Goal: Transaction & Acquisition: Purchase product/service

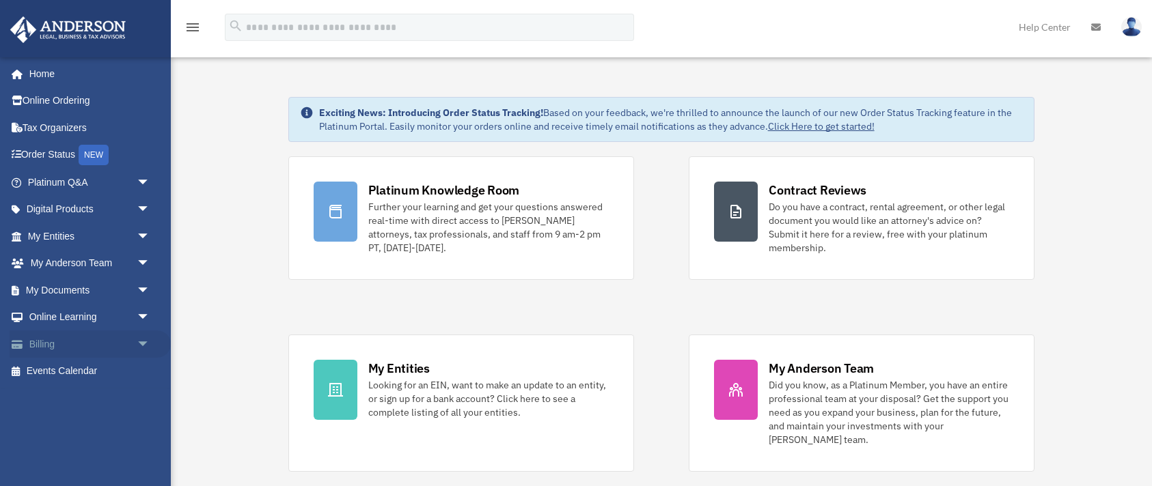
click at [140, 342] on span "arrow_drop_down" at bounding box center [150, 345] width 27 height 28
click at [71, 369] on link "$ Open Invoices" at bounding box center [95, 372] width 152 height 28
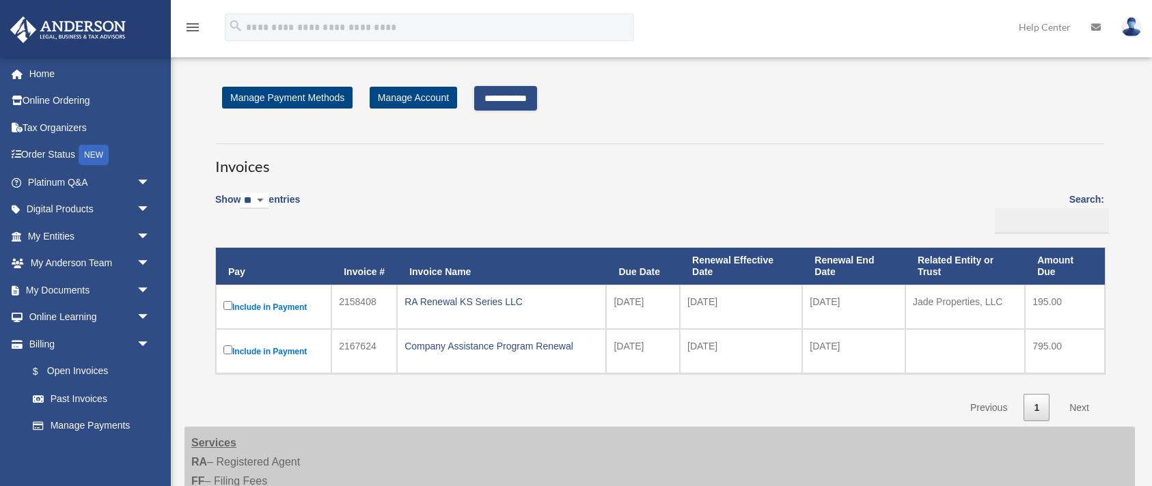
click at [507, 97] on input "**********" at bounding box center [505, 98] width 63 height 25
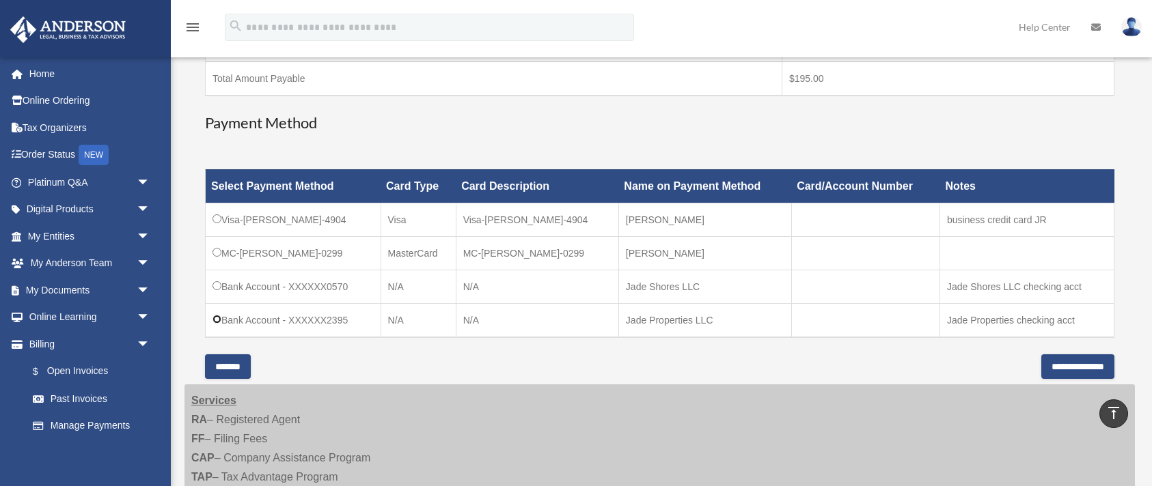
scroll to position [296, 0]
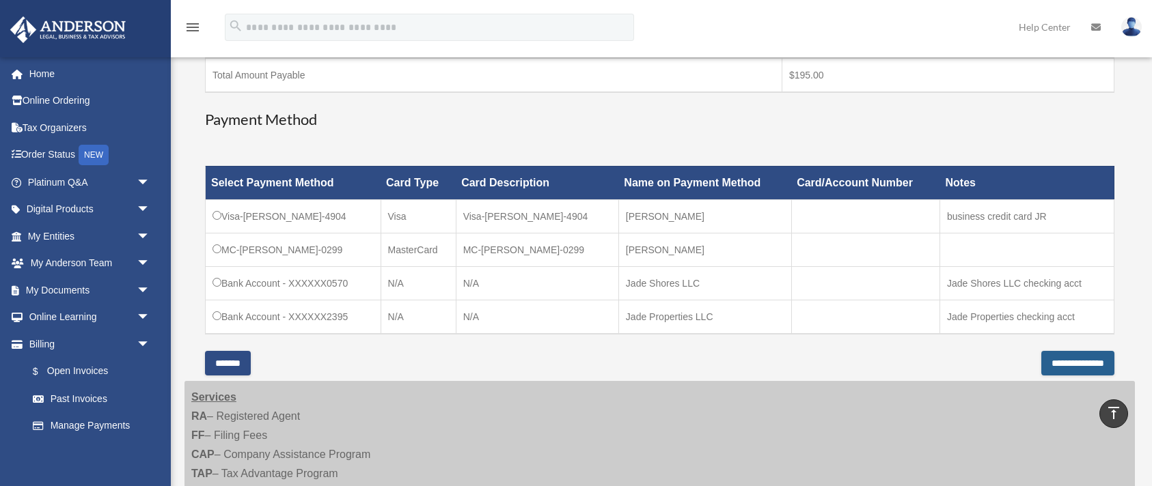
click at [1044, 361] on input "**********" at bounding box center [1077, 363] width 73 height 25
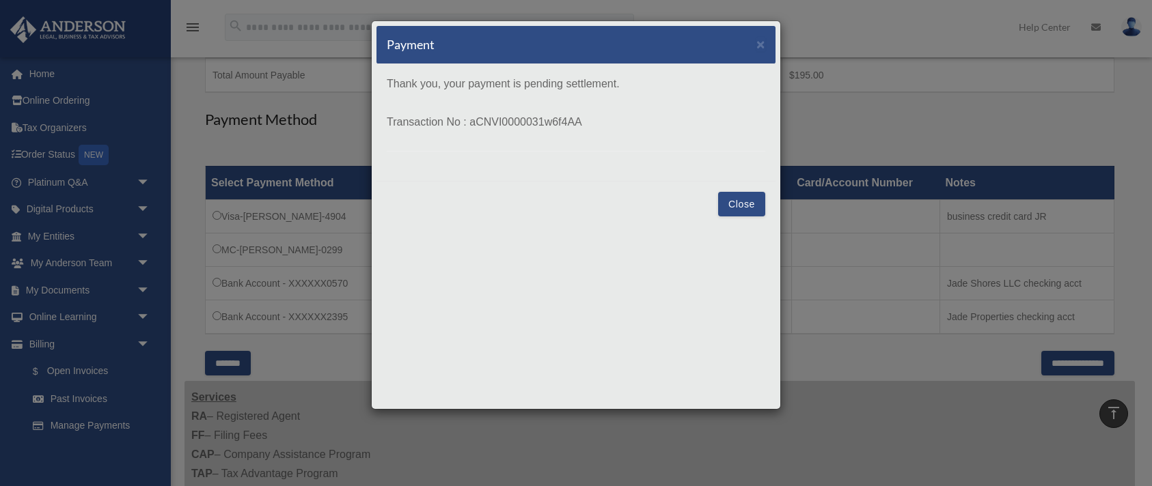
click at [736, 203] on button "Close" at bounding box center [741, 204] width 47 height 25
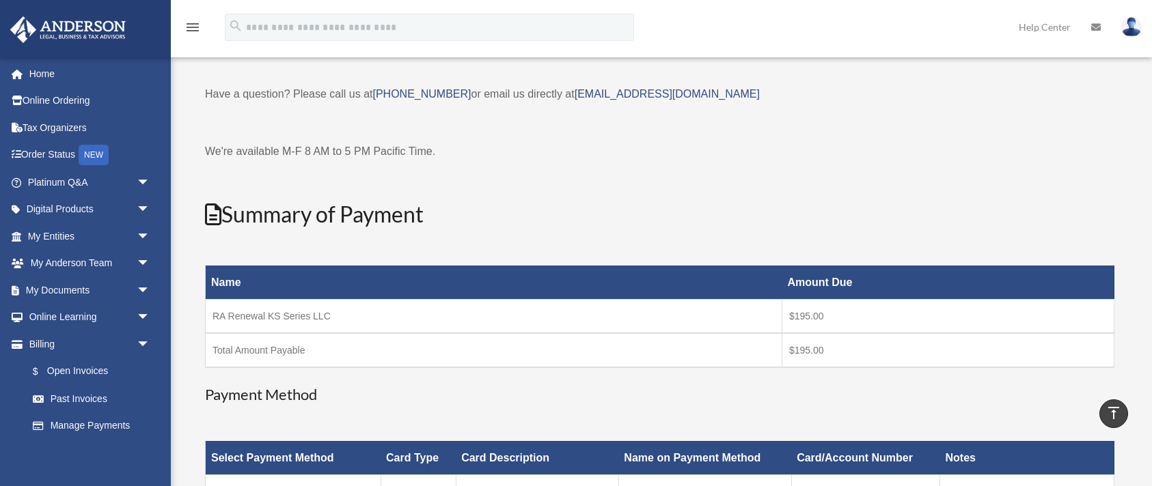
scroll to position [0, 0]
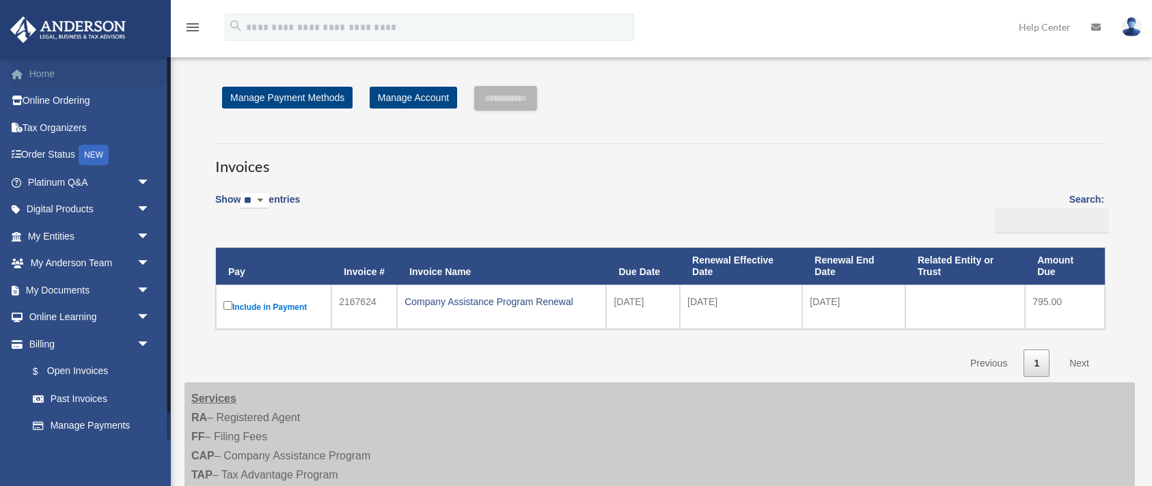
click at [42, 68] on link "Home" at bounding box center [90, 73] width 161 height 27
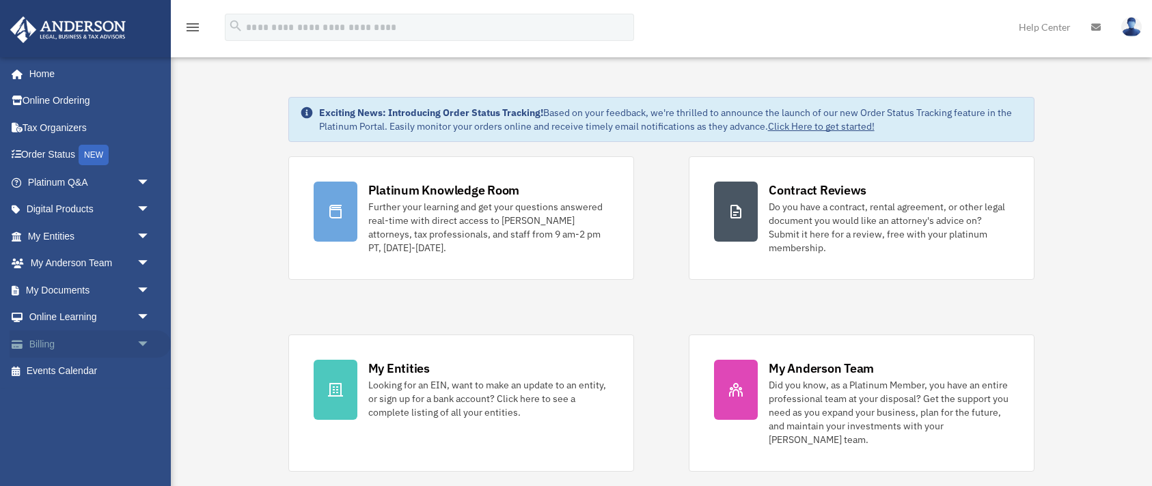
click at [42, 344] on link "Billing arrow_drop_down" at bounding box center [90, 344] width 161 height 27
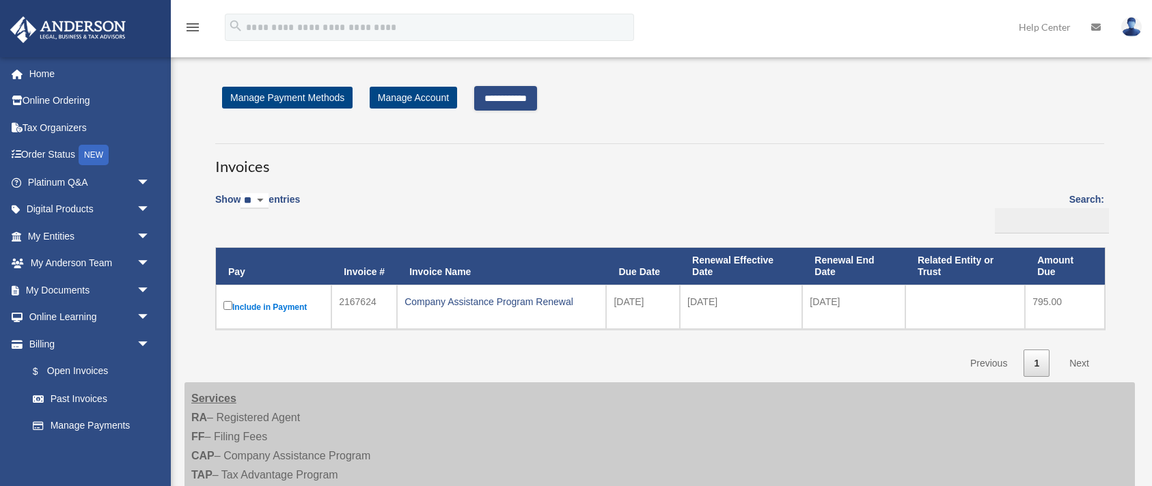
click at [510, 98] on input "**********" at bounding box center [505, 98] width 63 height 25
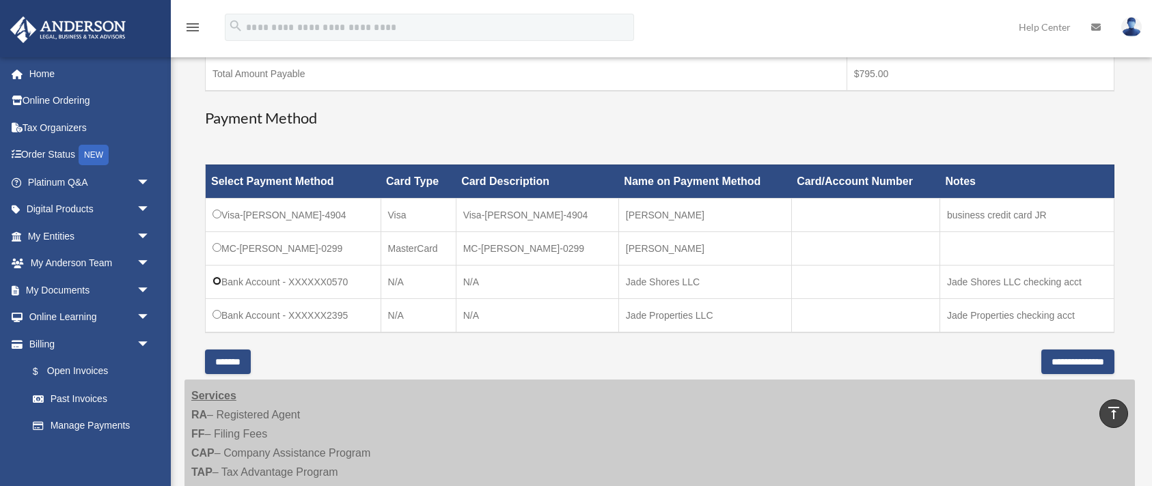
scroll to position [302, 0]
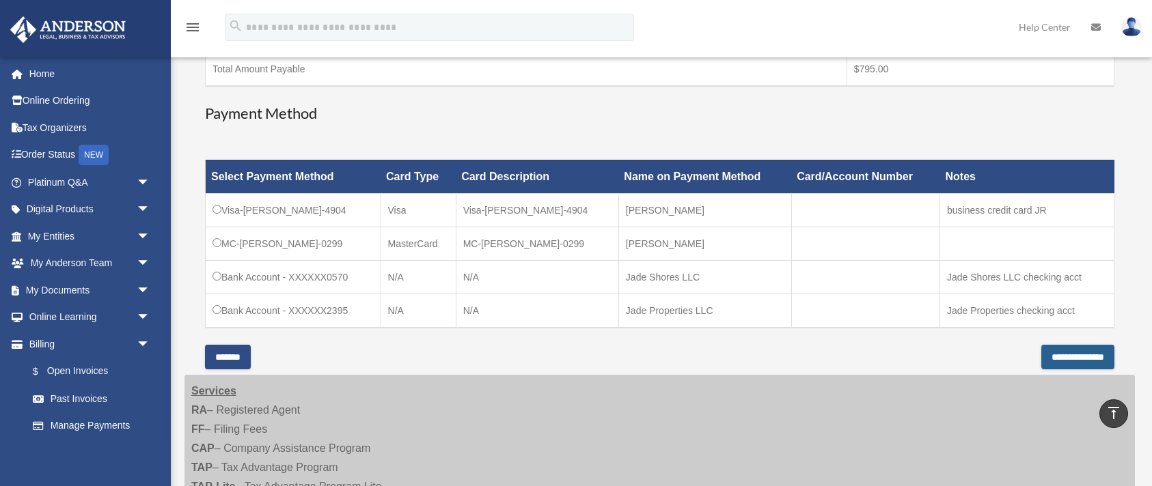
click at [1043, 354] on input "**********" at bounding box center [1077, 357] width 73 height 25
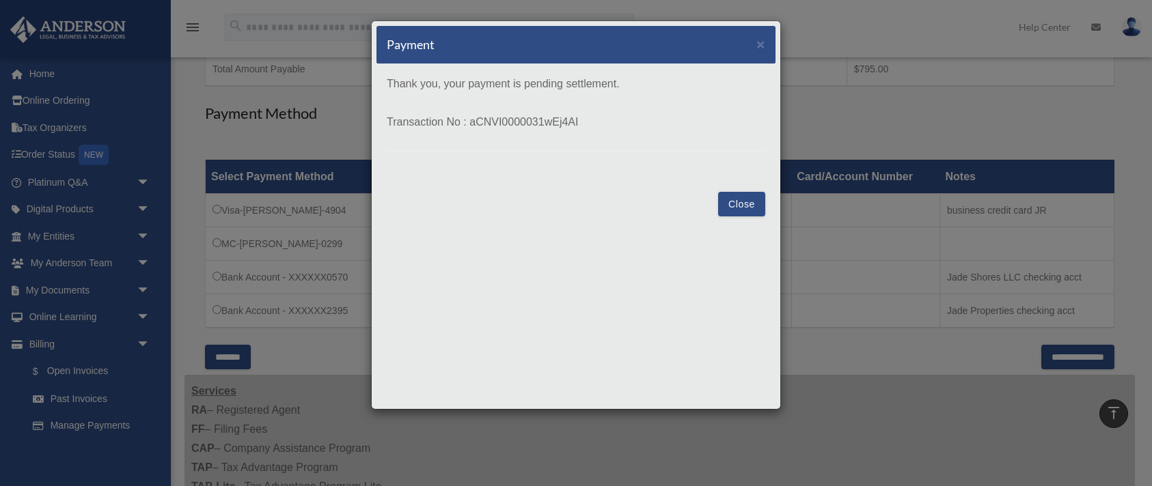
click at [739, 201] on button "Close" at bounding box center [741, 204] width 47 height 25
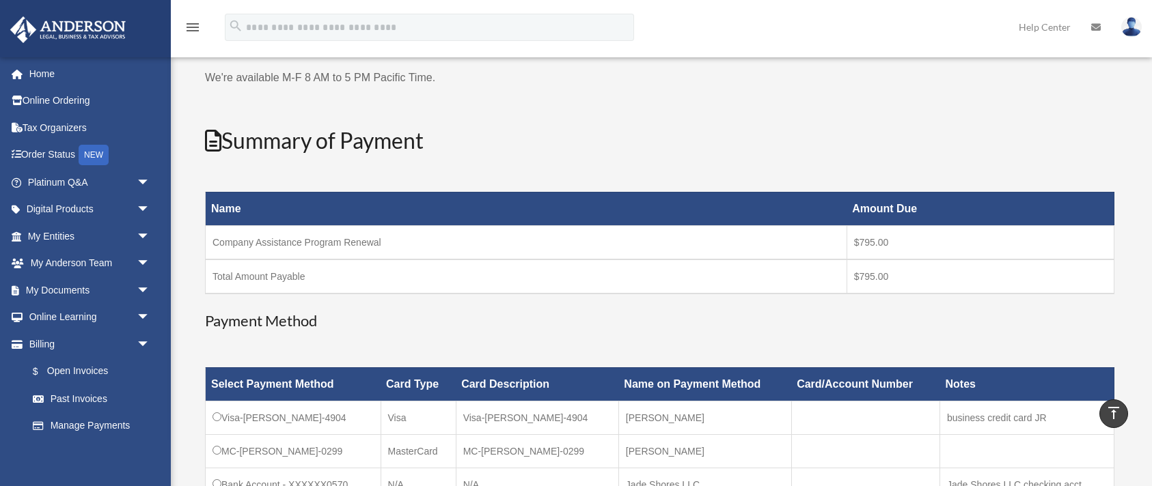
scroll to position [0, 0]
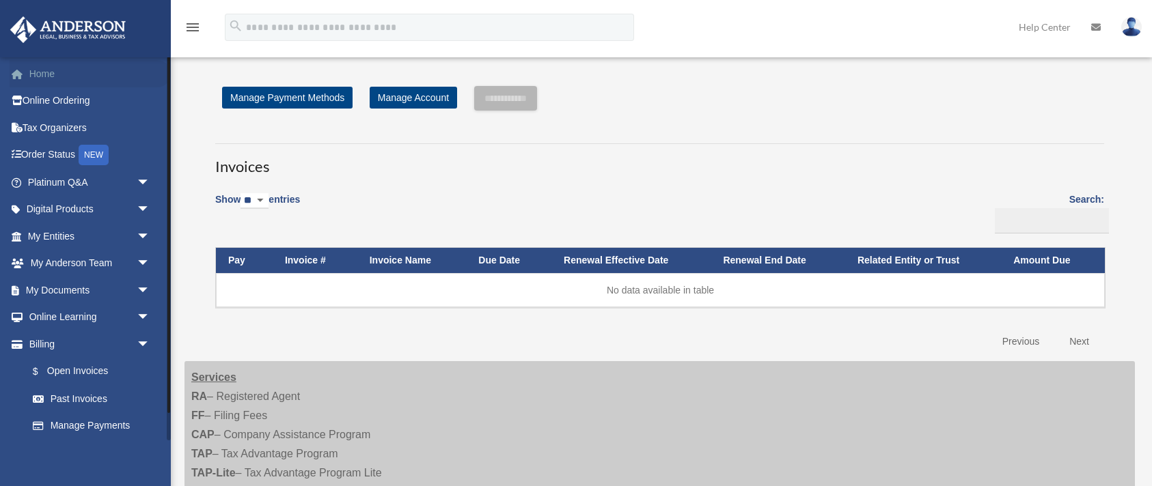
click at [41, 72] on link "Home" at bounding box center [90, 73] width 161 height 27
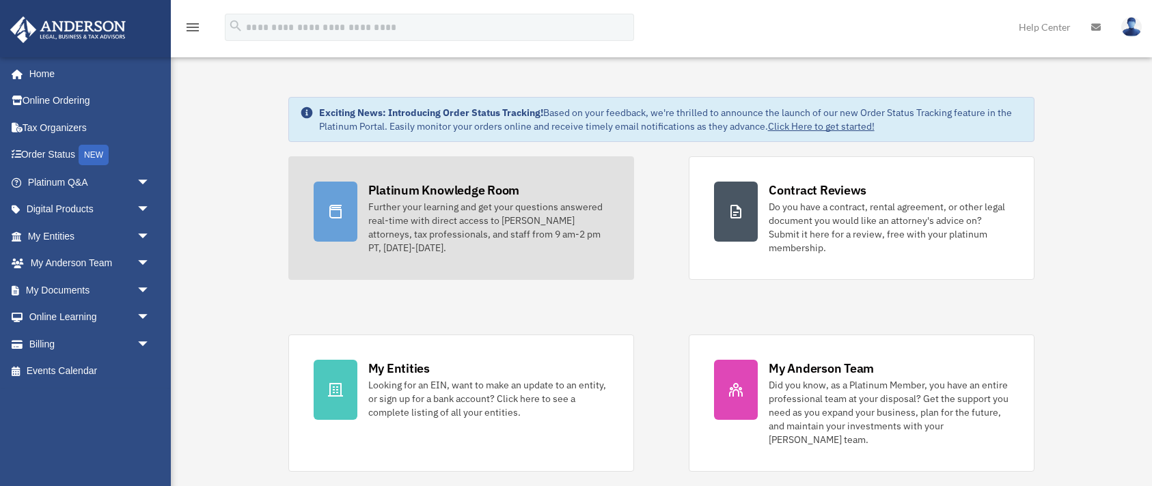
click at [432, 187] on div "Platinum Knowledge Room" at bounding box center [444, 190] width 152 height 17
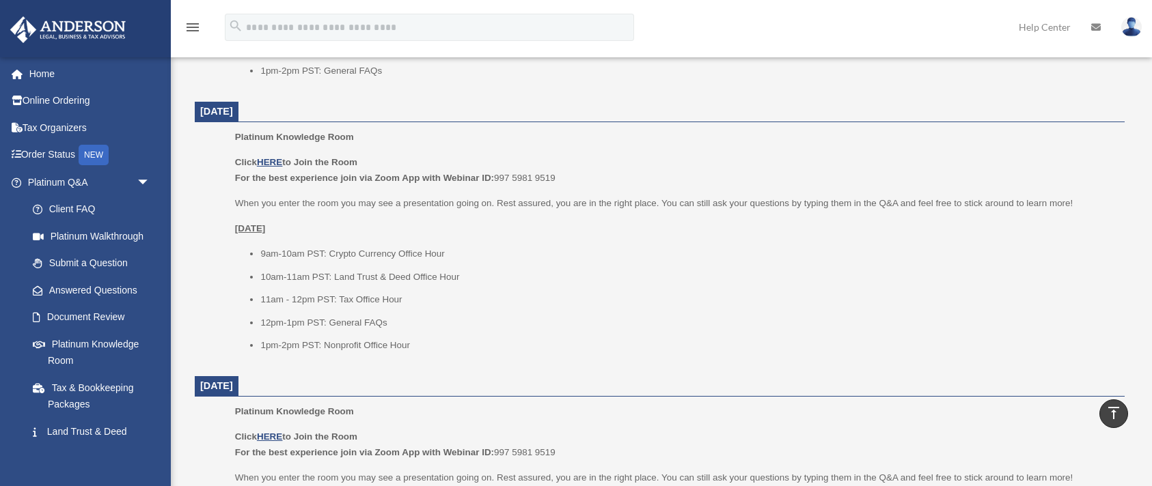
scroll to position [1059, 0]
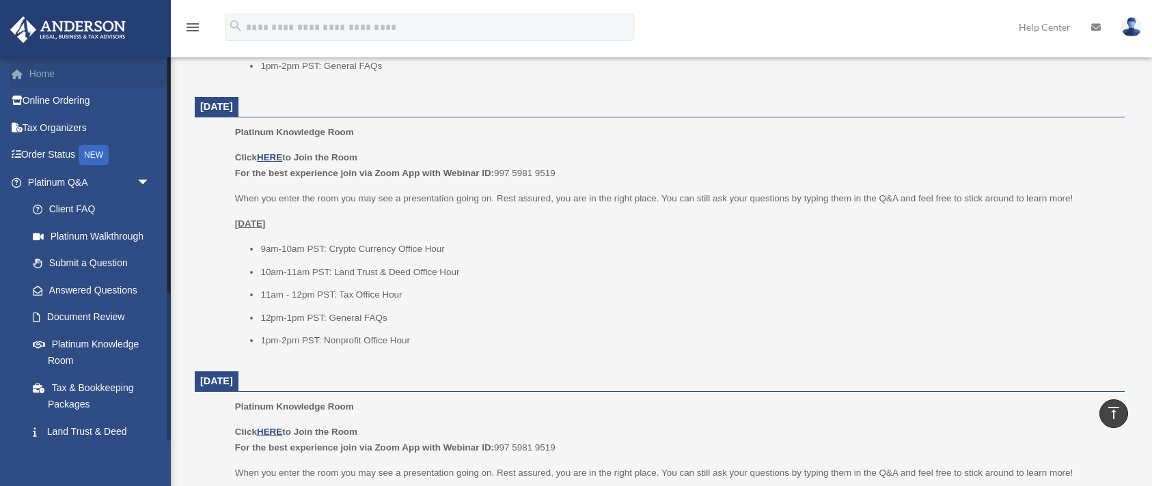
click at [42, 75] on link "Home" at bounding box center [90, 73] width 161 height 27
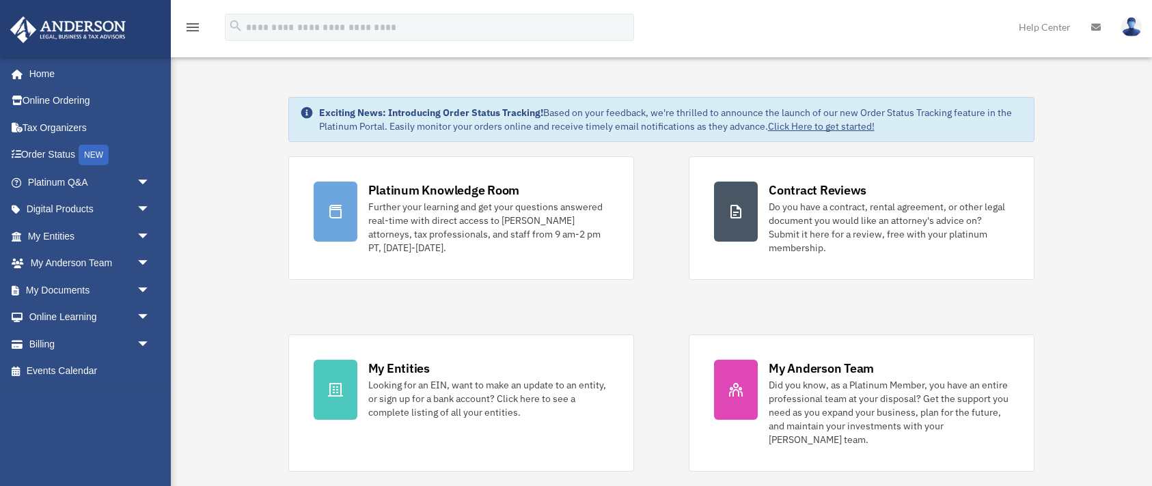
click at [1133, 29] on img at bounding box center [1131, 27] width 20 height 20
drag, startPoint x: 873, startPoint y: 120, endPoint x: 880, endPoint y: 121, distance: 7.6
click at [873, 120] on link "Logout" at bounding box center [909, 119] width 137 height 28
